Goal: Transaction & Acquisition: Purchase product/service

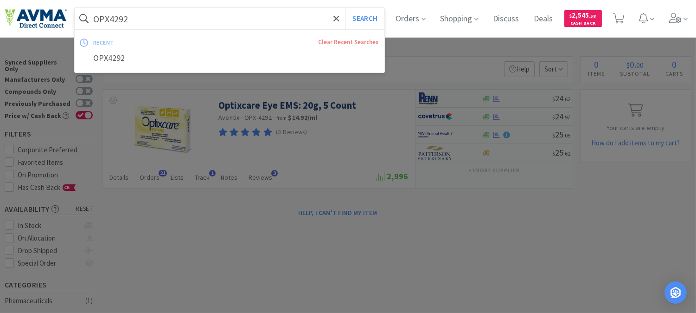
click at [148, 20] on input "OPX4292" at bounding box center [230, 18] width 310 height 21
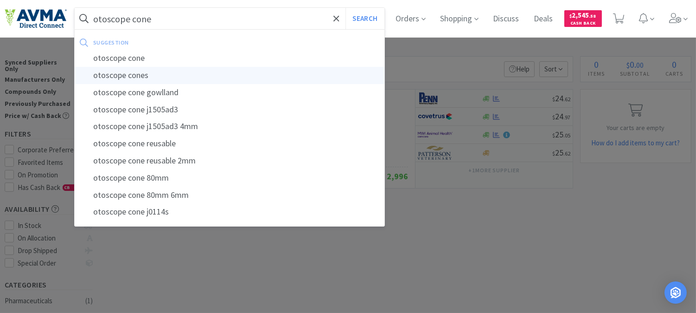
click at [138, 73] on div "otoscope cones" at bounding box center [230, 75] width 310 height 17
type input "otoscope cones"
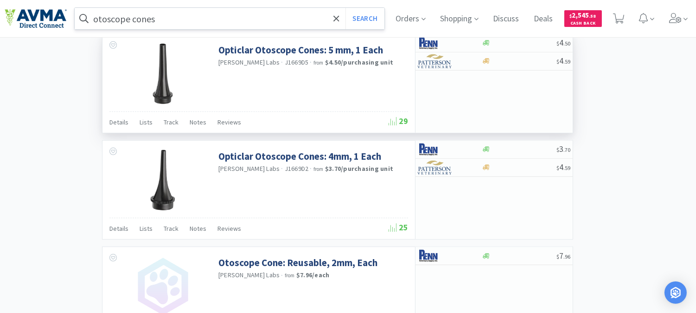
scroll to position [1030, 0]
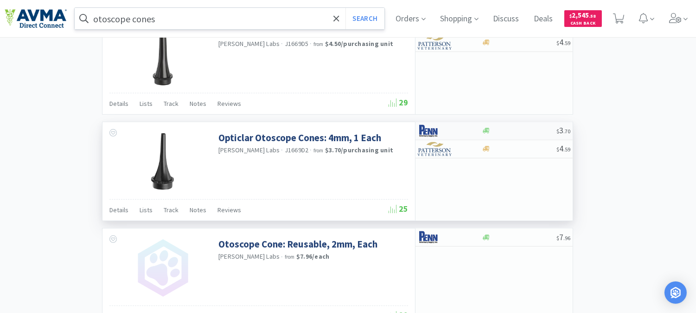
click at [431, 135] on img at bounding box center [435, 131] width 35 height 14
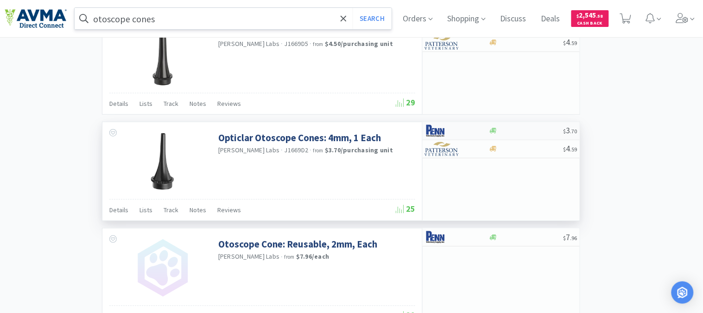
select select "1"
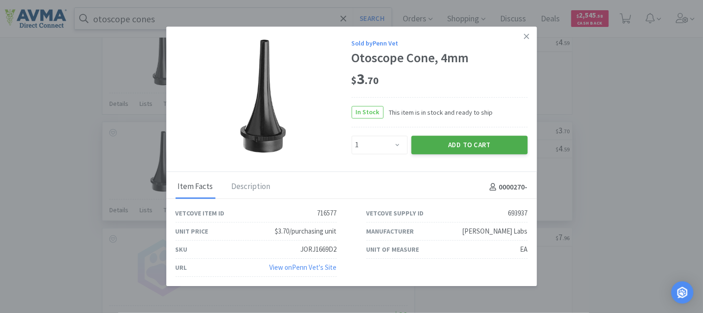
click at [470, 144] on button "Add to Cart" at bounding box center [470, 145] width 116 height 19
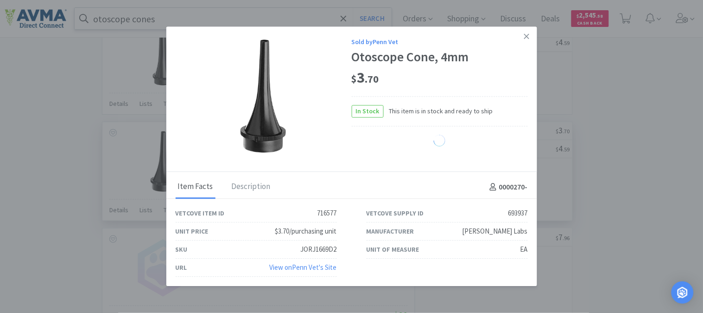
select select "1"
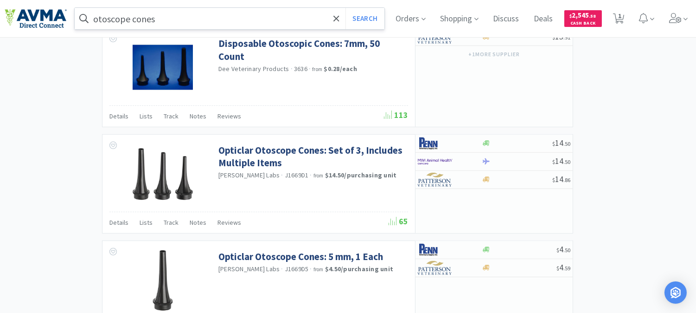
scroll to position [824, 0]
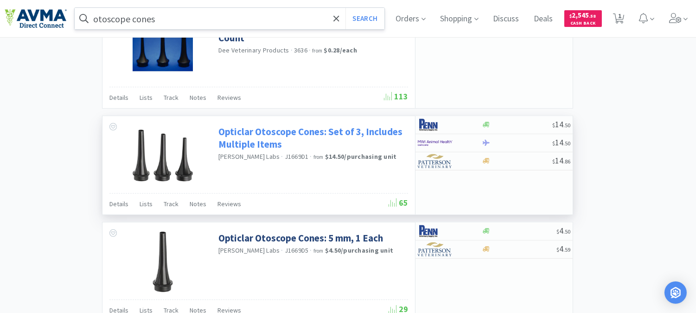
click at [313, 136] on link "Opticlar Otoscope Cones: Set of 3, Includes Multiple Items" at bounding box center [311, 138] width 187 height 26
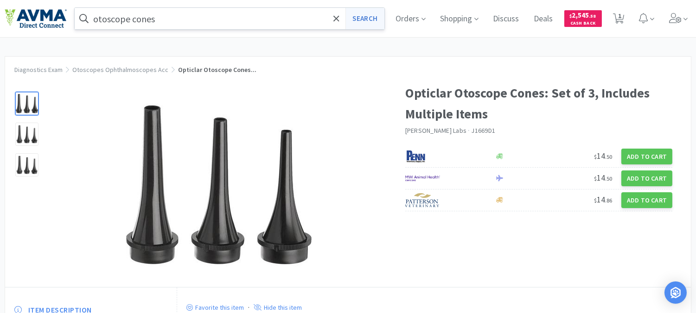
click at [370, 19] on button "Search" at bounding box center [364, 18] width 38 height 21
select select "1"
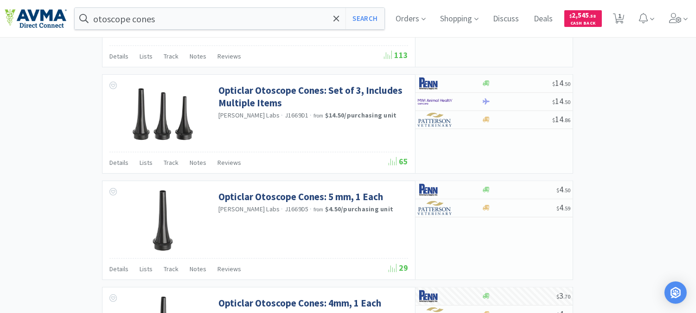
scroll to position [876, 0]
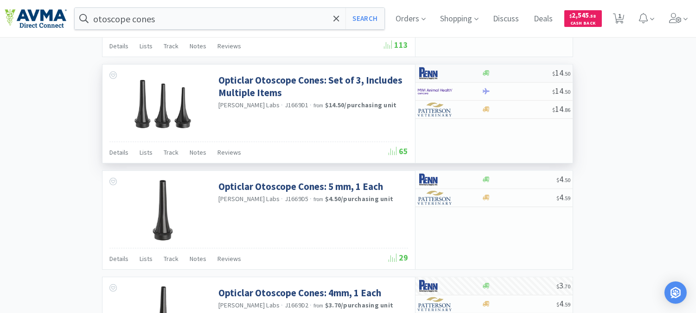
click at [430, 73] on img at bounding box center [435, 73] width 35 height 14
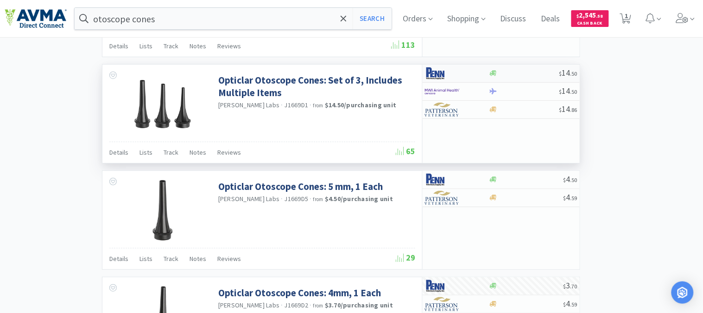
select select "1"
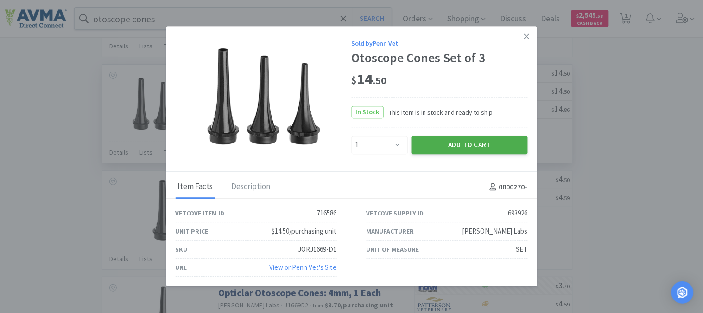
click at [461, 142] on button "Add to Cart" at bounding box center [470, 145] width 116 height 19
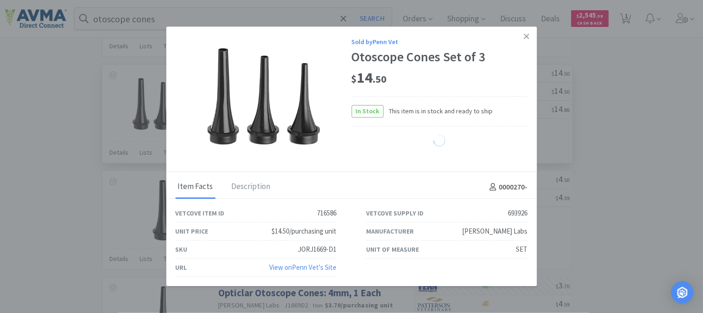
select select "1"
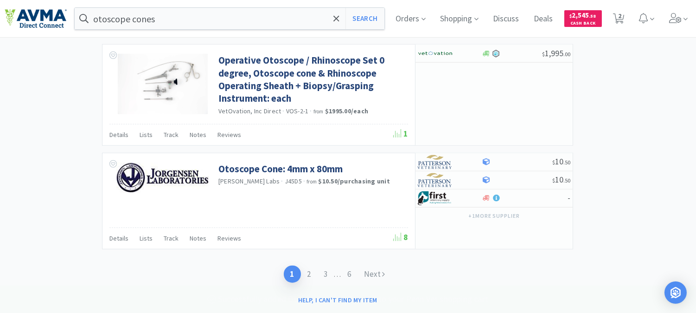
scroll to position [1454, 0]
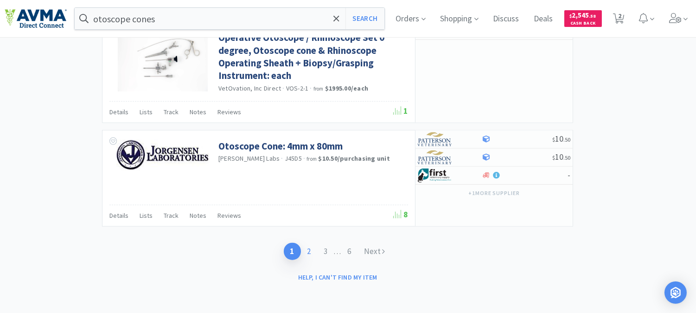
click at [305, 253] on link "2" at bounding box center [309, 251] width 17 height 17
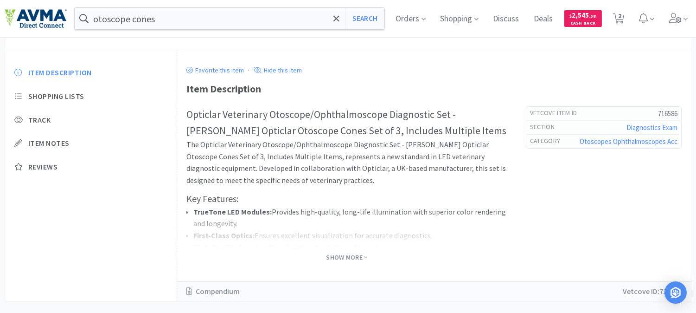
scroll to position [253, 0]
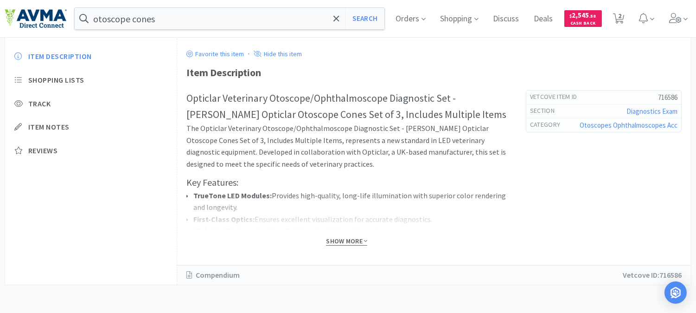
click at [354, 239] on span "Show More" at bounding box center [346, 241] width 41 height 9
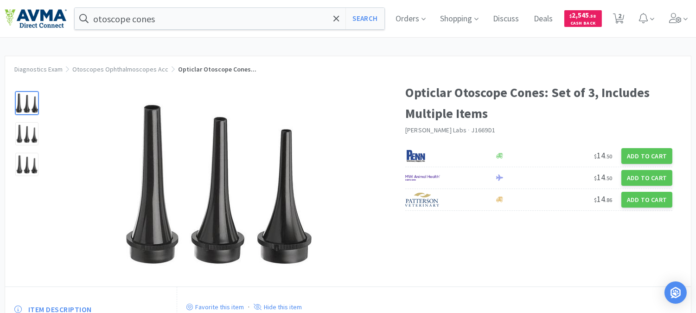
scroll to position [0, 0]
click at [368, 18] on button "Search" at bounding box center [364, 18] width 38 height 21
select select "1"
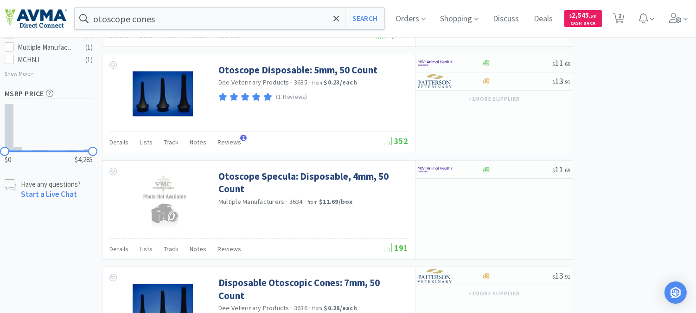
scroll to position [515, 0]
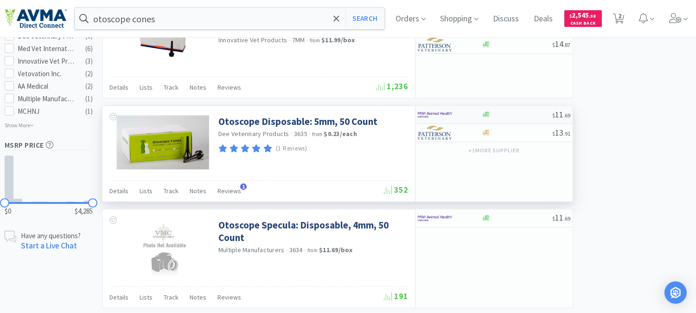
click at [441, 117] on img at bounding box center [435, 115] width 35 height 14
select select "1"
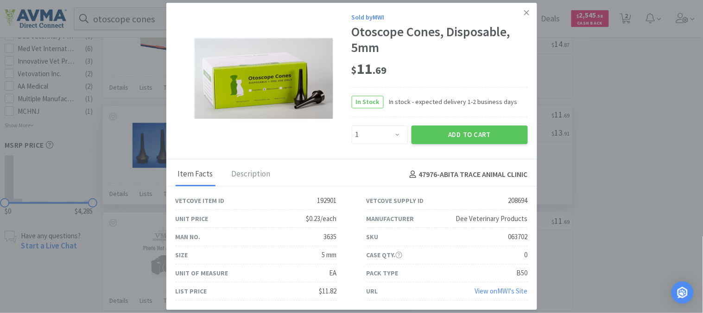
click at [294, 100] on img at bounding box center [263, 78] width 139 height 81
click at [526, 14] on icon at bounding box center [526, 12] width 5 height 5
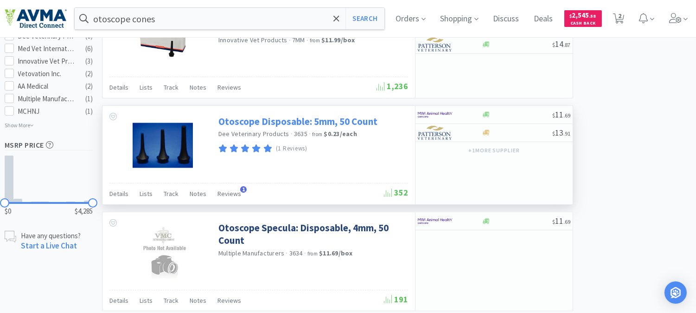
click at [283, 123] on link "Otoscope Disposable: 5mm, 50 Count" at bounding box center [297, 121] width 159 height 13
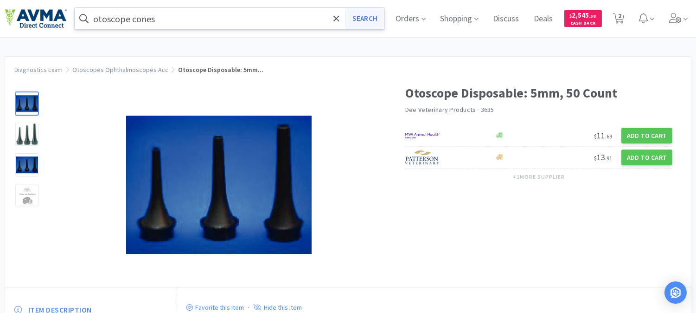
click at [364, 22] on button "Search" at bounding box center [364, 18] width 38 height 21
select select "1"
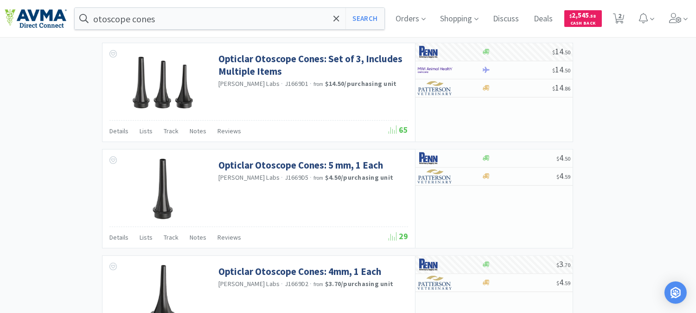
scroll to position [927, 0]
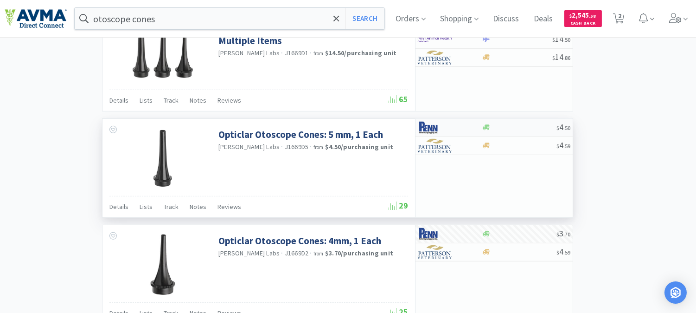
click at [432, 131] on img at bounding box center [435, 128] width 35 height 14
select select "1"
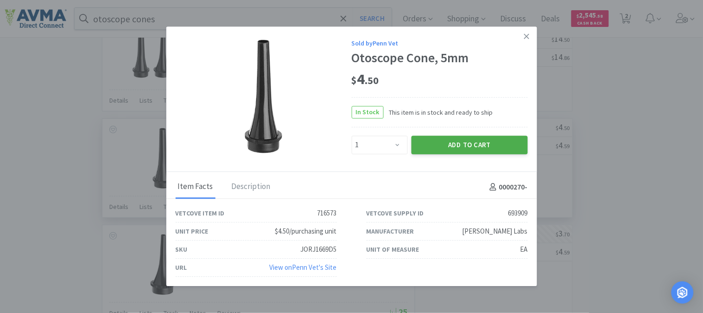
click at [495, 141] on button "Add to Cart" at bounding box center [470, 145] width 116 height 19
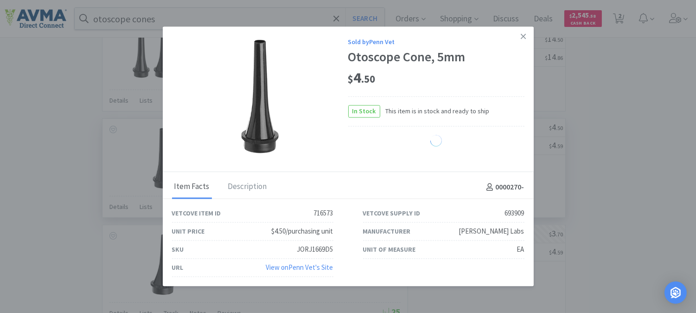
select select "1"
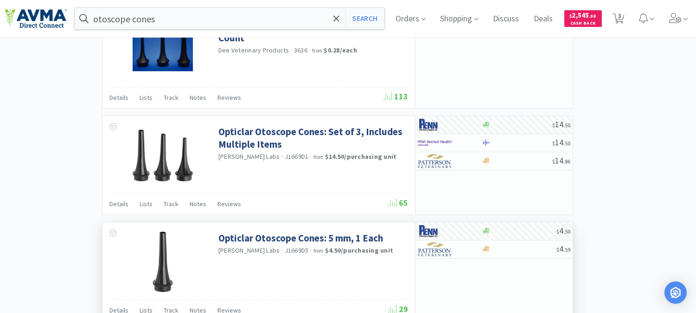
scroll to position [876, 0]
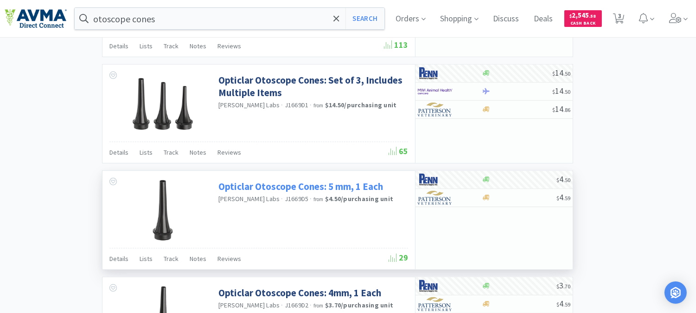
click at [331, 187] on link "Opticlar Otoscope Cones: 5 mm, 1 Each" at bounding box center [300, 186] width 165 height 13
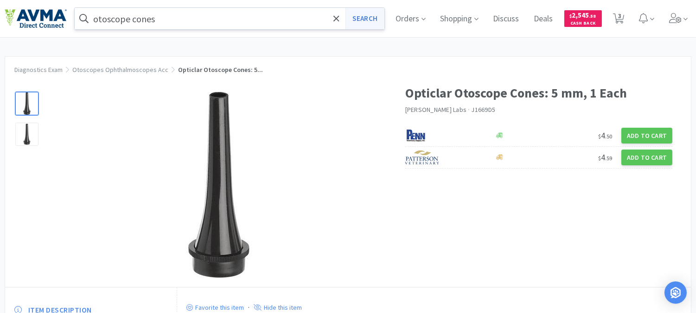
click at [367, 18] on button "Search" at bounding box center [364, 18] width 38 height 21
select select "1"
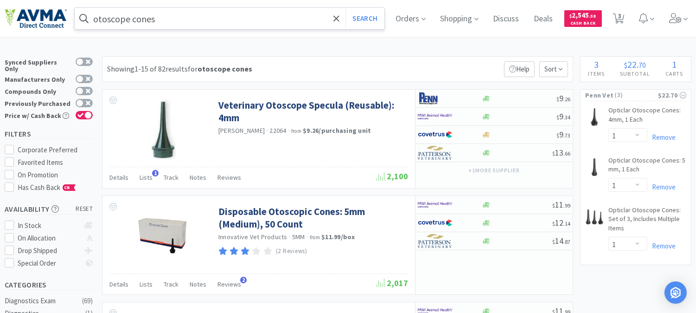
click at [93, 19] on span at bounding box center [84, 18] width 19 height 15
click at [95, 19] on input "otoscope cones" at bounding box center [230, 18] width 310 height 21
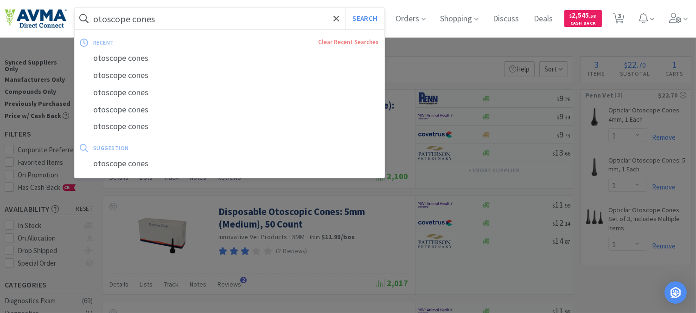
click at [95, 19] on input "otoscope cones" at bounding box center [230, 18] width 310 height 21
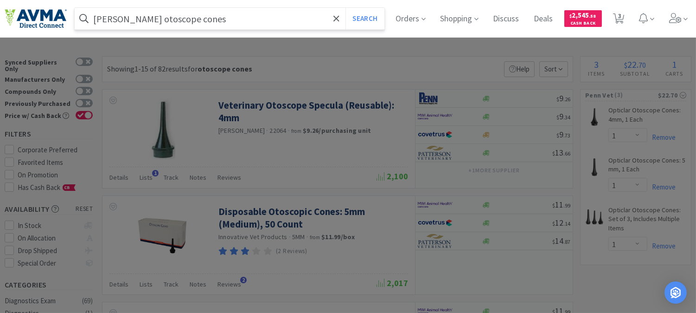
click at [345, 8] on button "Search" at bounding box center [364, 18] width 38 height 21
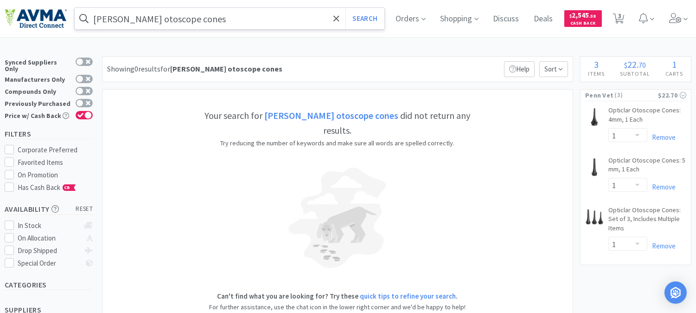
click at [141, 19] on input "[PERSON_NAME] otoscope cones" at bounding box center [230, 18] width 310 height 21
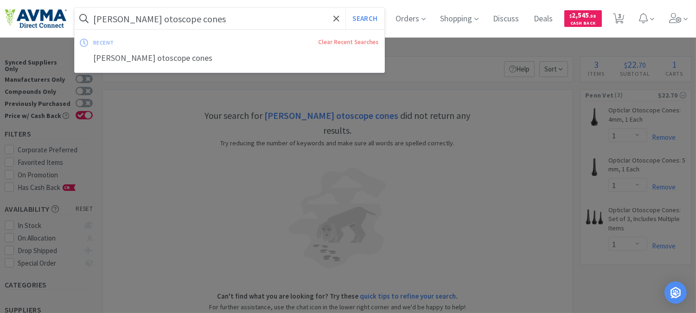
click at [141, 18] on input "[PERSON_NAME] otoscope cones" at bounding box center [230, 18] width 310 height 21
drag, startPoint x: 141, startPoint y: 18, endPoint x: 96, endPoint y: 21, distance: 45.6
click at [96, 21] on input "[PERSON_NAME] otoscope cones" at bounding box center [230, 18] width 310 height 21
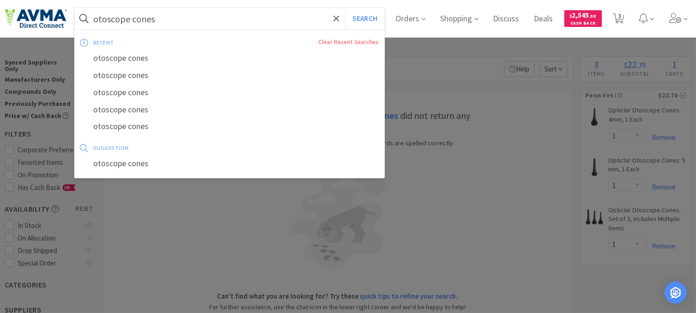
click at [164, 19] on input "otoscope cones" at bounding box center [230, 18] width 310 height 21
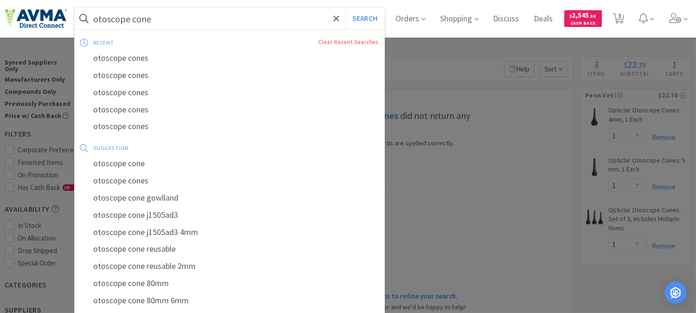
type input "otoscope cone"
click at [345, 8] on button "Search" at bounding box center [364, 18] width 38 height 21
